Goal: Information Seeking & Learning: Learn about a topic

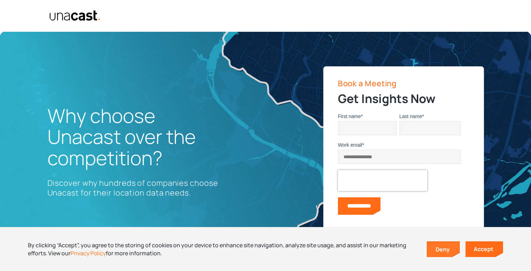
click at [448, 246] on link "Deny" at bounding box center [443, 249] width 32 height 15
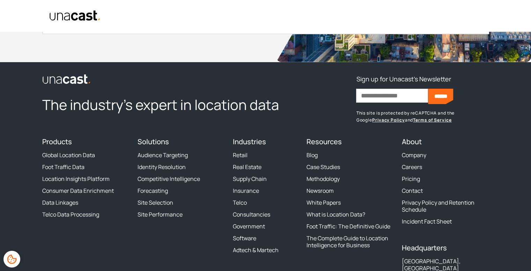
scroll to position [2553, 0]
click at [266, 213] on link "Consultancies" at bounding box center [251, 214] width 37 height 7
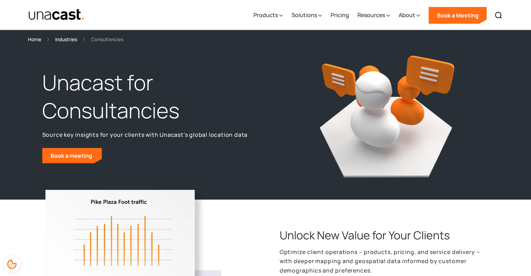
scroll to position [68, 0]
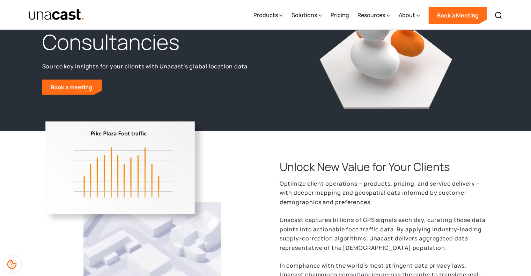
click at [271, 209] on div "Unlock New Value for Your Clients Optimize client operations – products, pricin…" at bounding box center [377, 228] width 223 height 138
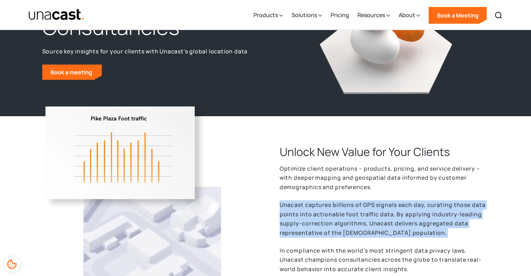
click at [271, 209] on div "Unlock New Value for Your Clients Optimize client operations – products, pricin…" at bounding box center [377, 213] width 223 height 138
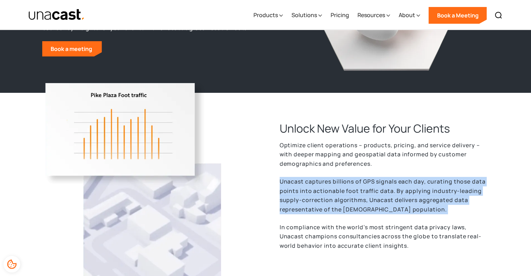
scroll to position [108, 0]
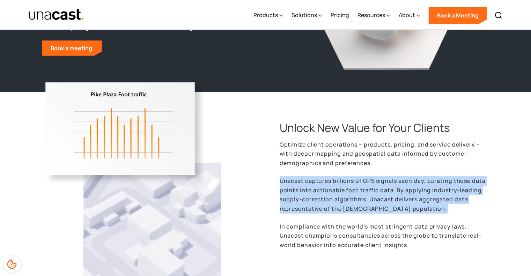
click at [271, 209] on div "Unlock New Value for Your Clients Optimize client operations – products, pricin…" at bounding box center [377, 189] width 223 height 138
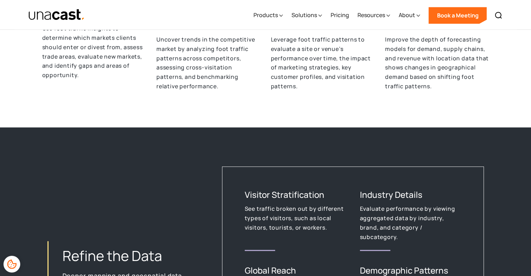
scroll to position [500, 0]
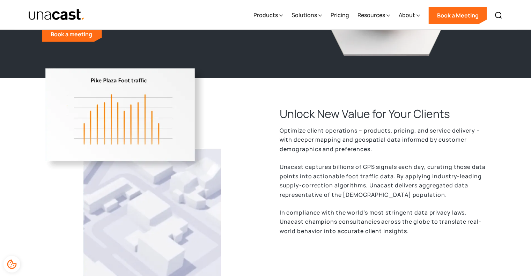
scroll to position [0, 0]
